Goal: Task Accomplishment & Management: Use online tool/utility

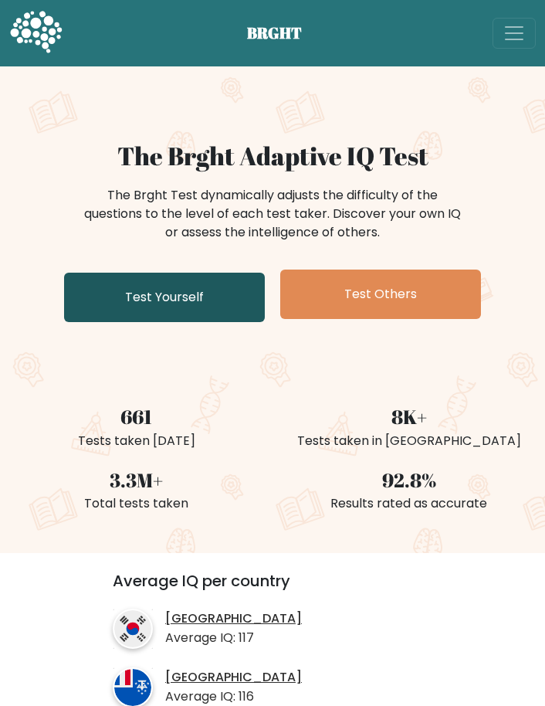
click at [168, 287] on link "Test Yourself" at bounding box center [164, 297] width 201 height 49
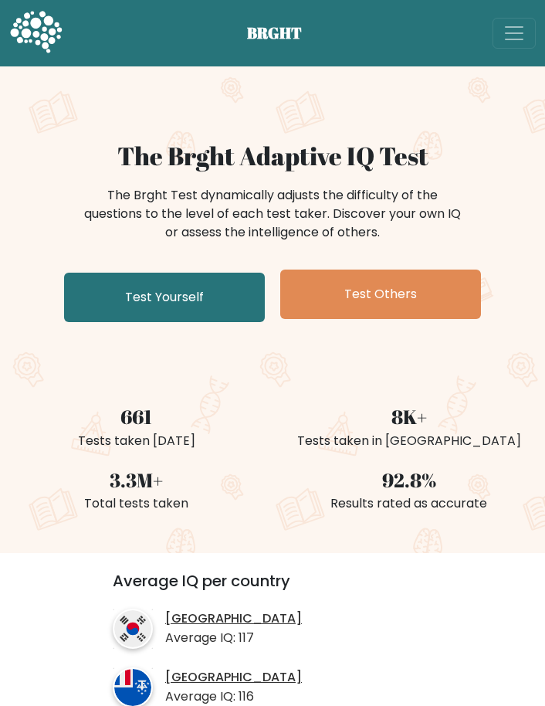
click at [512, 35] on span "Toggle navigation" at bounding box center [514, 33] width 23 height 23
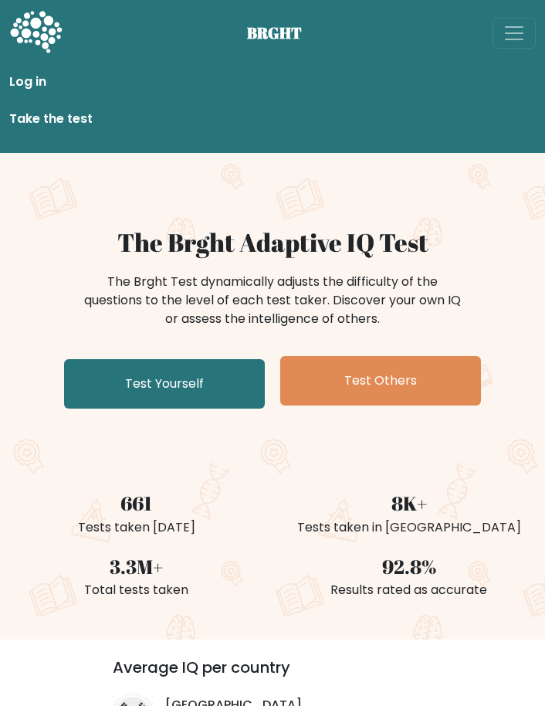
click at [220, 300] on div "The Brght Test dynamically adjusts the difficulty of the questions to the level…" at bounding box center [273, 301] width 386 height 56
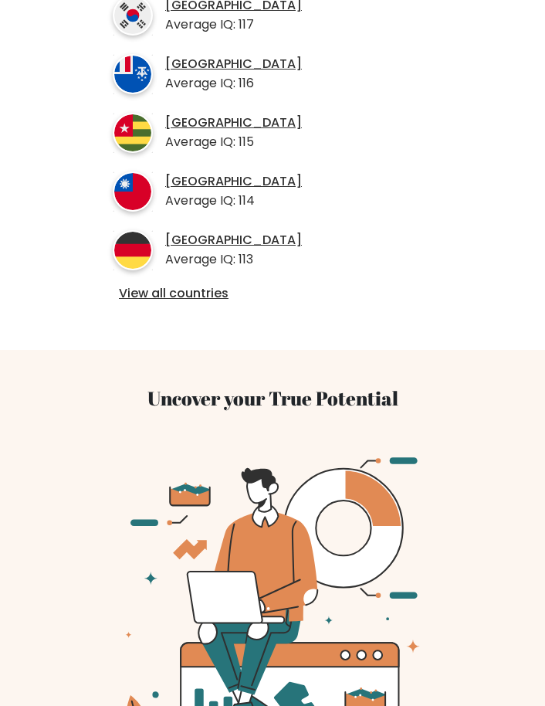
scroll to position [515, 0]
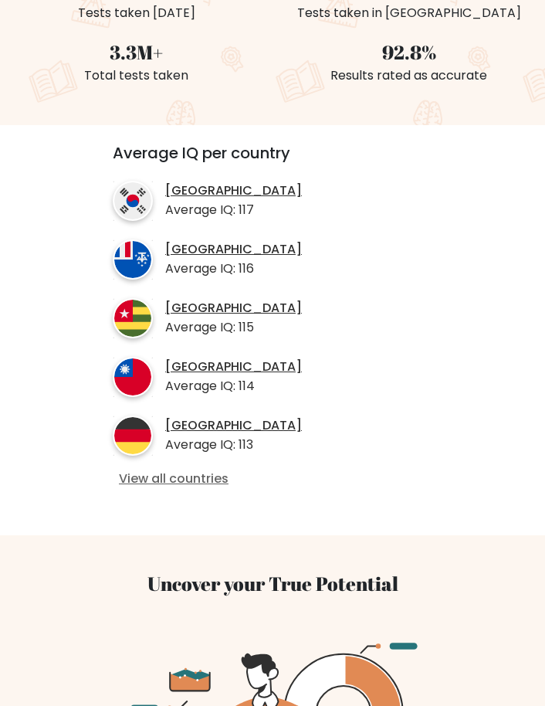
click at [186, 476] on link "View all countries" at bounding box center [272, 479] width 307 height 16
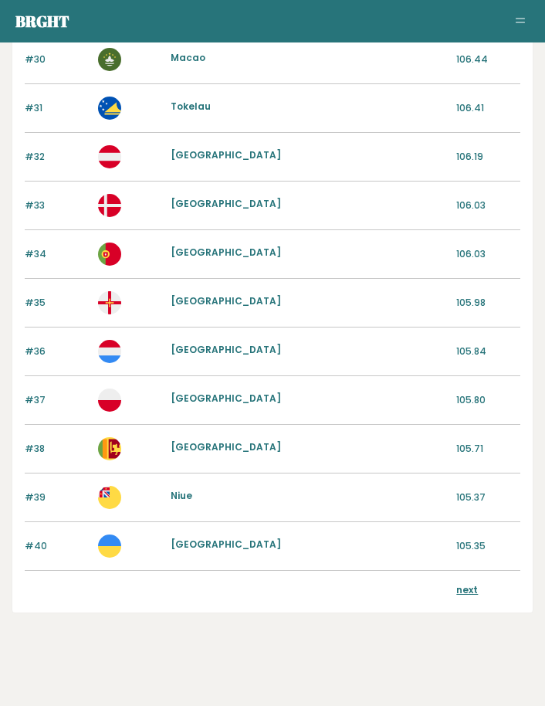
scroll to position [1541, 0]
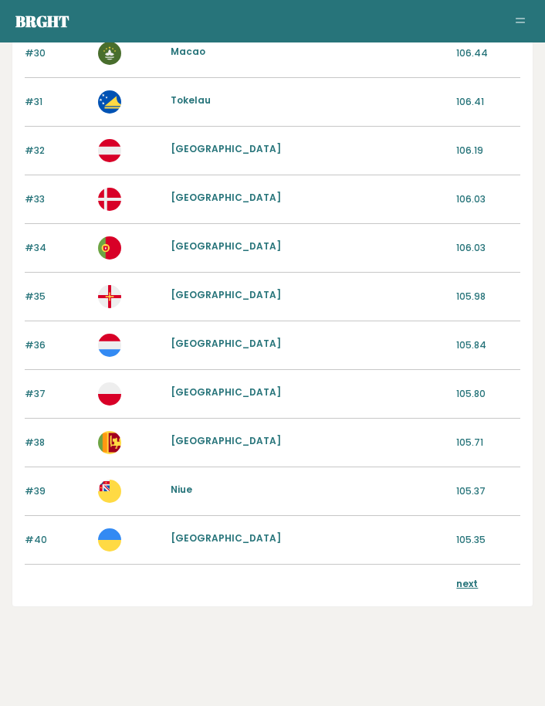
click at [460, 581] on link "next" at bounding box center [468, 583] width 22 height 13
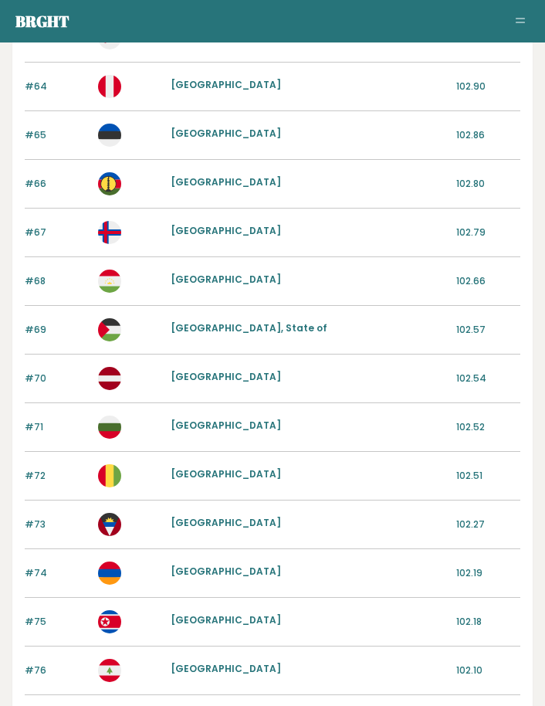
scroll to position [1541, 0]
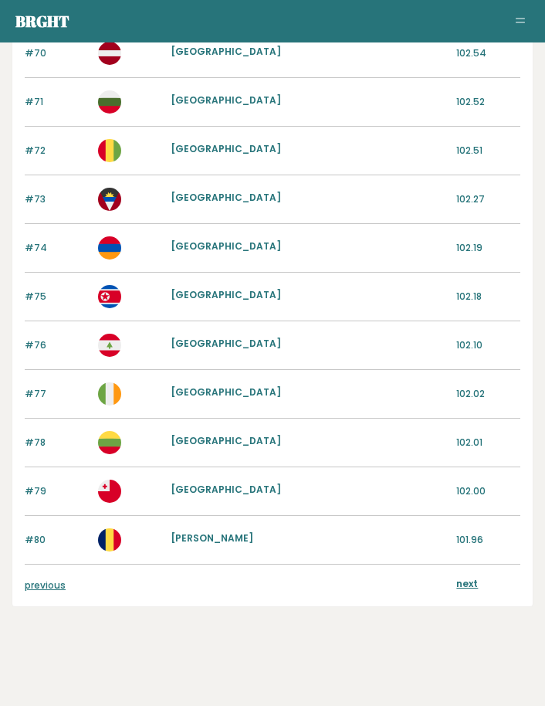
click at [525, 23] on button "Toggle navigation" at bounding box center [520, 21] width 19 height 19
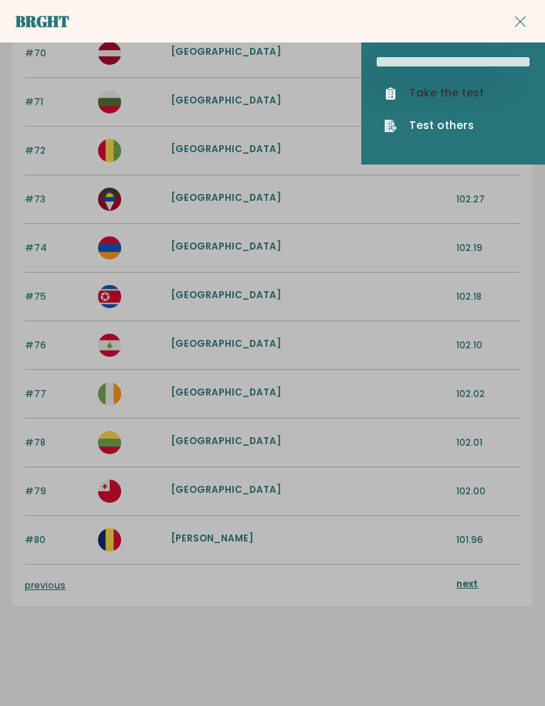
click at [437, 96] on link "Take the test" at bounding box center [454, 93] width 138 height 16
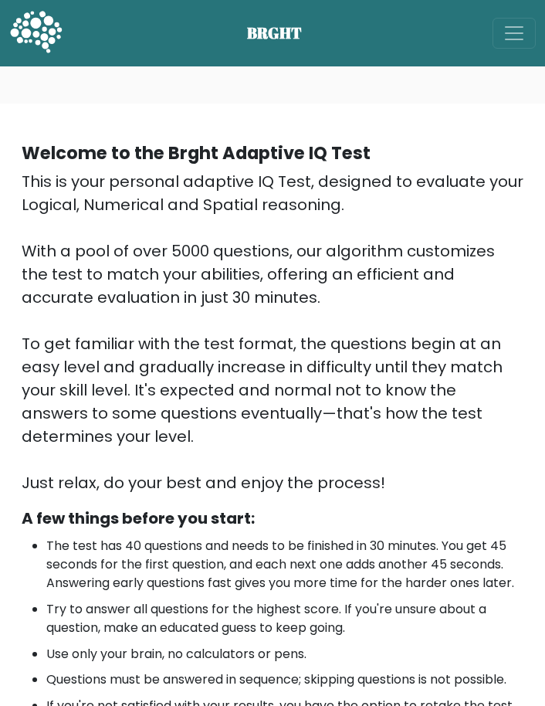
scroll to position [355, 0]
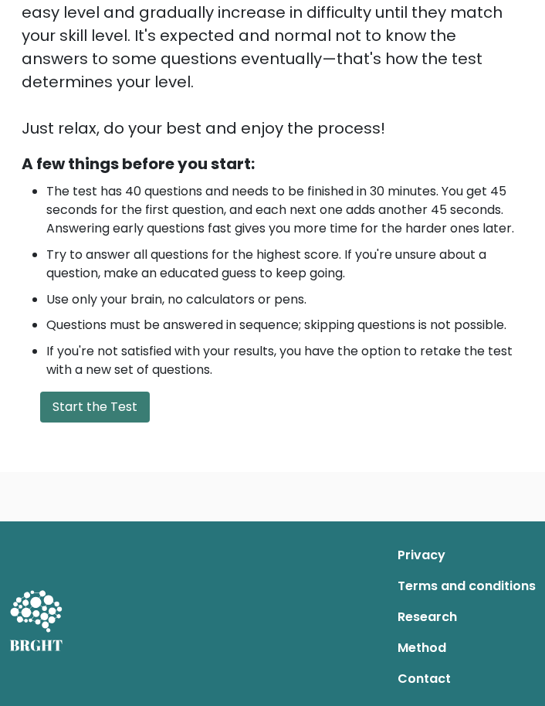
click at [120, 402] on button "Start the Test" at bounding box center [95, 407] width 110 height 31
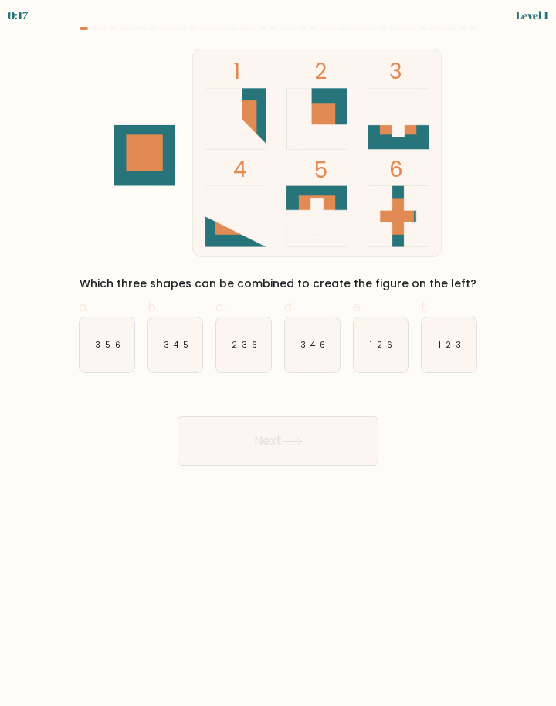
click at [233, 242] on rect at bounding box center [235, 216] width 61 height 61
click at [87, 342] on icon "3-5-6" at bounding box center [107, 345] width 55 height 55
click at [278, 353] on input "a. 3-5-6" at bounding box center [278, 358] width 1 height 10
radio input "true"
click at [280, 426] on button "Next" at bounding box center [278, 440] width 201 height 49
